Goal: Task Accomplishment & Management: Use online tool/utility

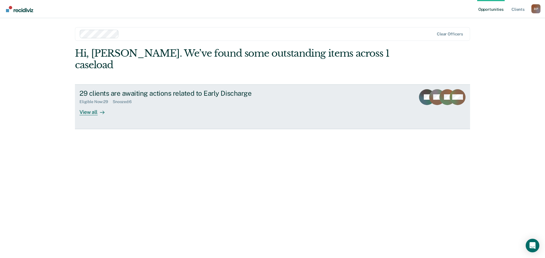
click at [92, 104] on div "View all" at bounding box center [95, 109] width 32 height 11
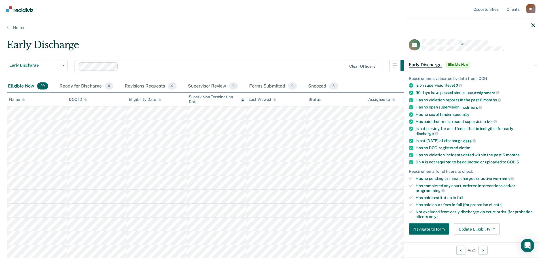
scroll to position [113, 0]
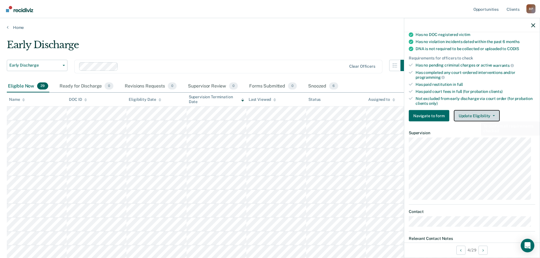
click at [476, 115] on button "Update Eligibility" at bounding box center [477, 115] width 46 height 11
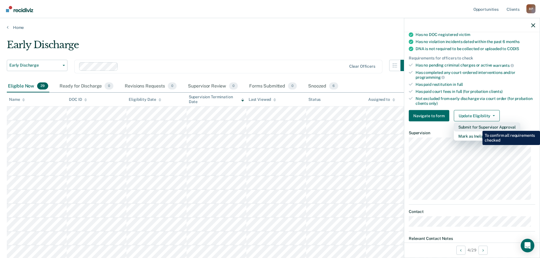
click at [478, 127] on button "Submit for Supervisor Approval" at bounding box center [487, 127] width 66 height 9
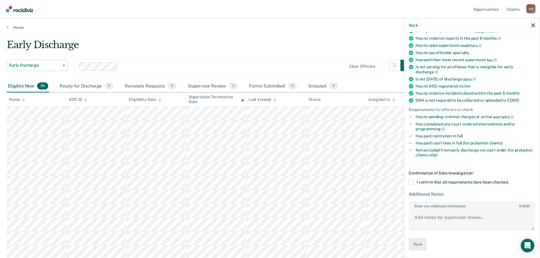
click at [411, 183] on span at bounding box center [411, 182] width 5 height 5
click at [509, 180] on input "I confirm that all requirements have been checked." at bounding box center [509, 180] width 0 height 0
click at [424, 241] on button "Save" at bounding box center [418, 244] width 18 height 13
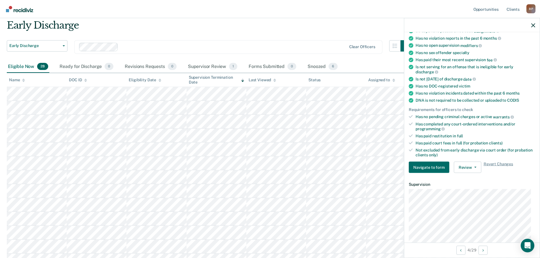
scroll to position [28, 0]
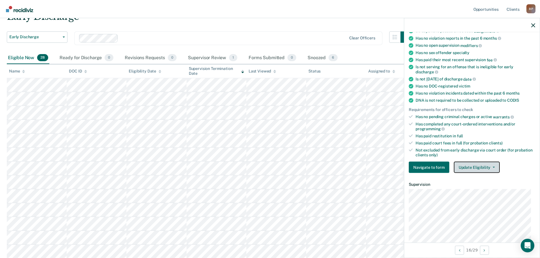
click at [473, 164] on button "Update Eligibility" at bounding box center [477, 167] width 46 height 11
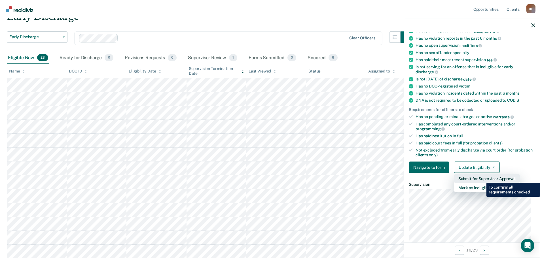
click at [482, 179] on button "Submit for Supervisor Approval" at bounding box center [487, 178] width 66 height 9
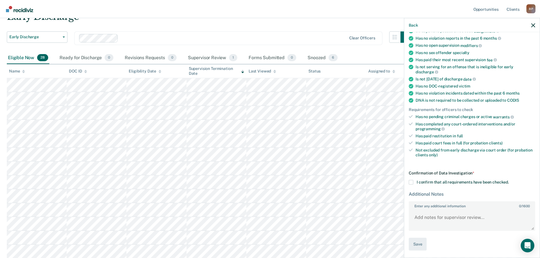
click at [412, 182] on span at bounding box center [411, 182] width 5 height 5
click at [509, 180] on input "I confirm that all requirements have been checked." at bounding box center [509, 180] width 0 height 0
click at [422, 244] on button "Save" at bounding box center [418, 244] width 18 height 13
